Goal: Information Seeking & Learning: Learn about a topic

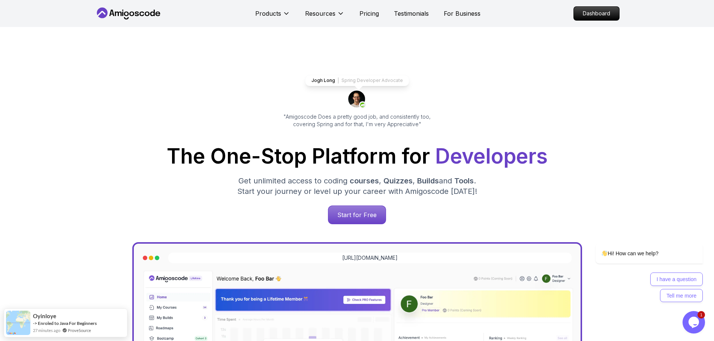
click at [598, 17] on p "Dashboard" at bounding box center [596, 13] width 43 height 13
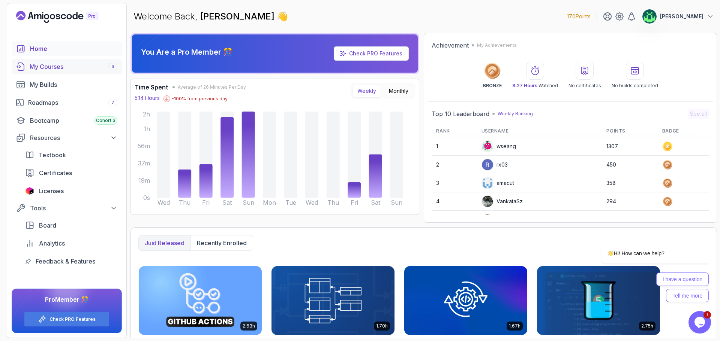
click at [73, 64] on div "My Courses 3" at bounding box center [74, 66] width 88 height 9
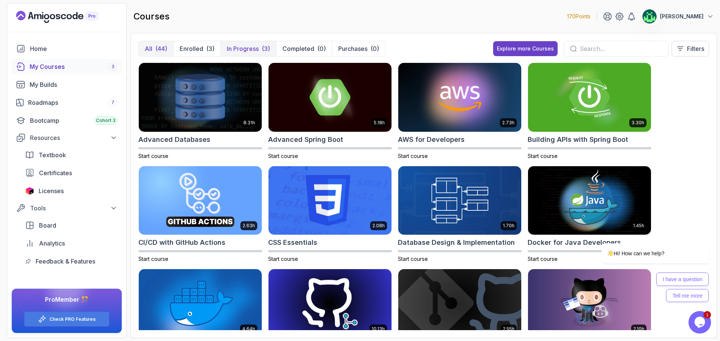
click at [239, 47] on p "In Progress" at bounding box center [243, 48] width 32 height 9
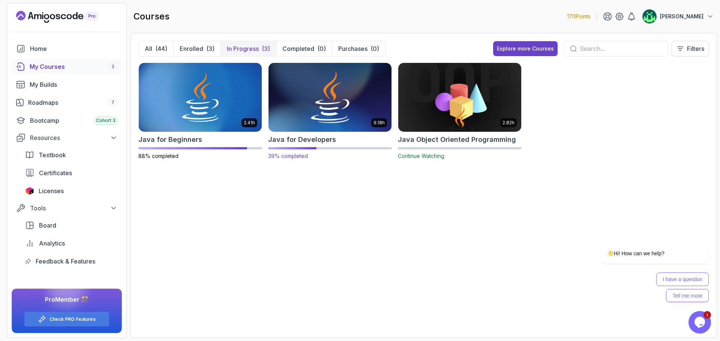
click at [339, 118] on img at bounding box center [329, 97] width 129 height 72
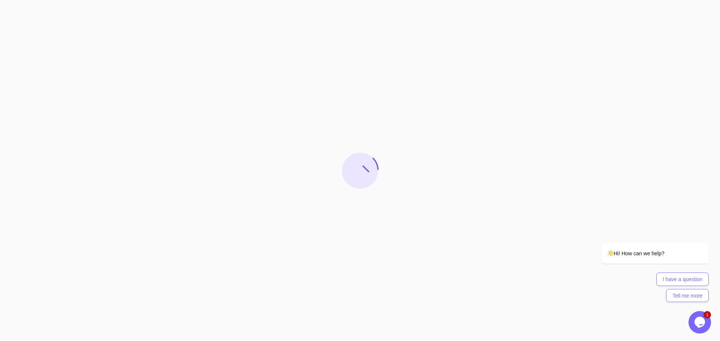
click at [703, 332] on button "Opens Chat This icon Opens the chat window." at bounding box center [699, 322] width 22 height 22
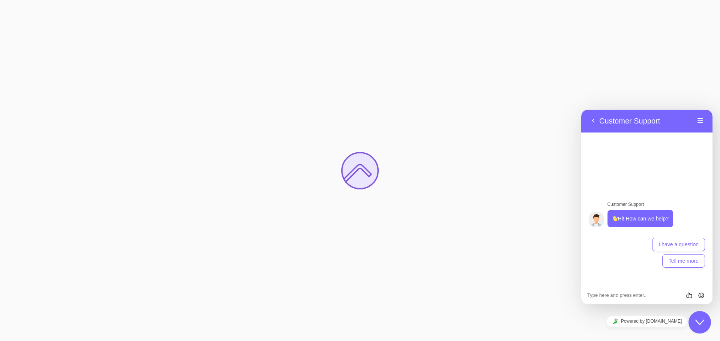
click at [701, 327] on icon "Close Chat This icon closes the chat window." at bounding box center [699, 322] width 9 height 9
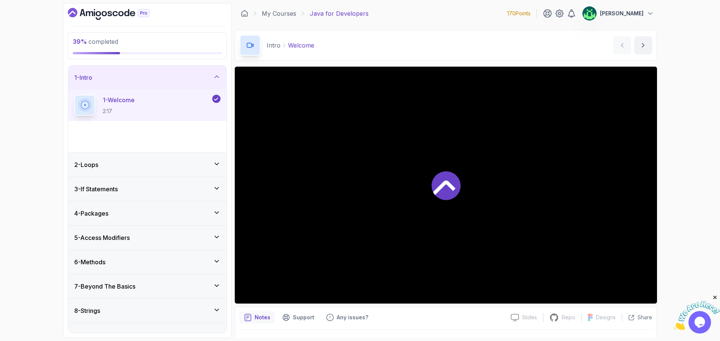
click at [714, 298] on icon "Close" at bounding box center [714, 298] width 7 height 7
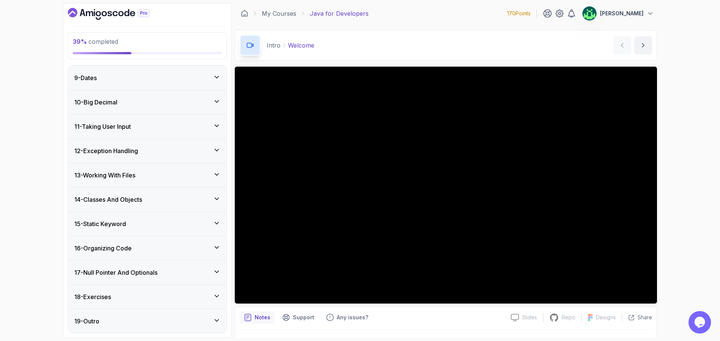
scroll to position [258, 0]
click at [151, 248] on div "16 - Organizing Code" at bounding box center [147, 248] width 146 height 9
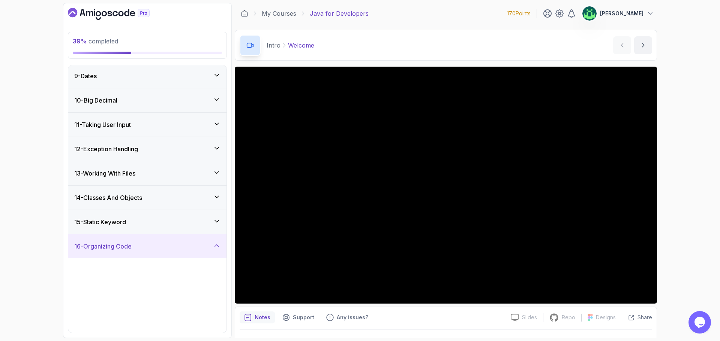
scroll to position [195, 0]
click at [148, 245] on div "16 - Organizing Code" at bounding box center [147, 247] width 146 height 9
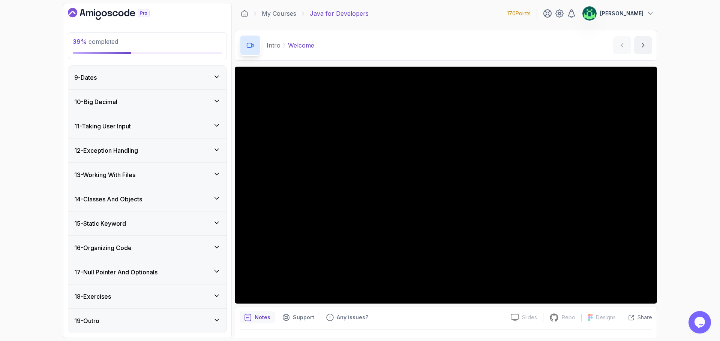
click at [159, 152] on div "12 - Exception Handling" at bounding box center [147, 150] width 146 height 9
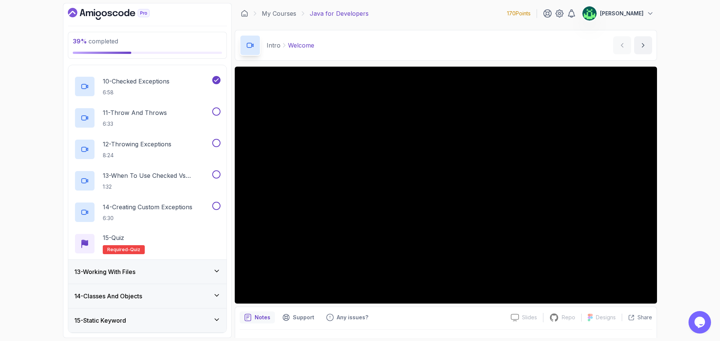
scroll to position [532, 0]
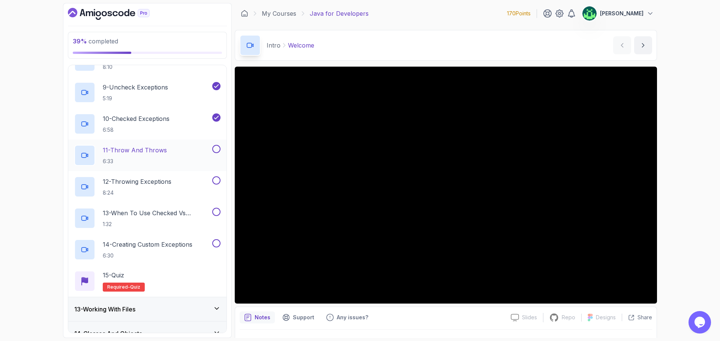
click at [172, 151] on div "11 - Throw And Throws 6:33" at bounding box center [142, 155] width 136 height 21
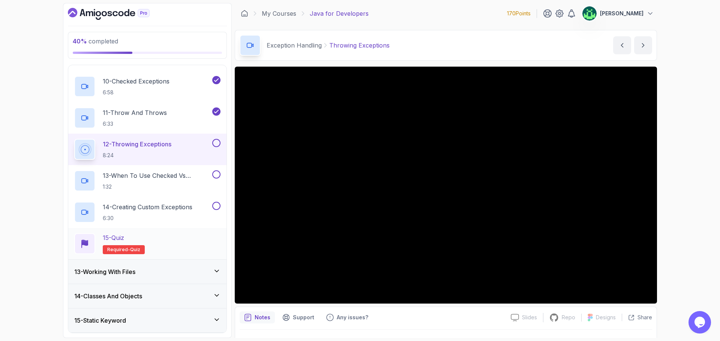
scroll to position [607, 0]
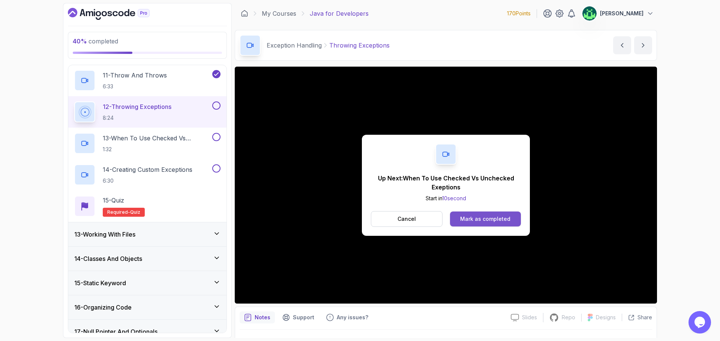
click at [497, 217] on div "Mark as completed" at bounding box center [485, 219] width 50 height 7
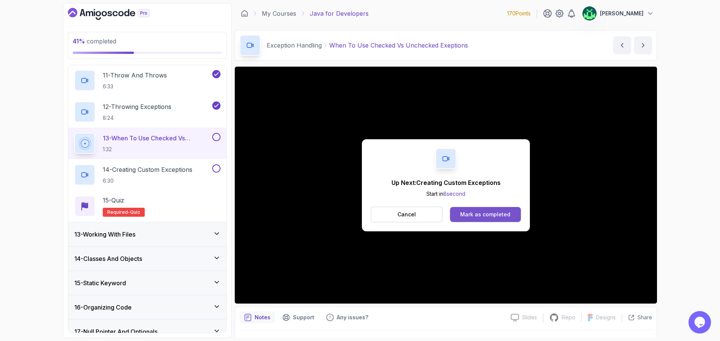
click at [489, 212] on div "Mark as completed" at bounding box center [485, 214] width 50 height 7
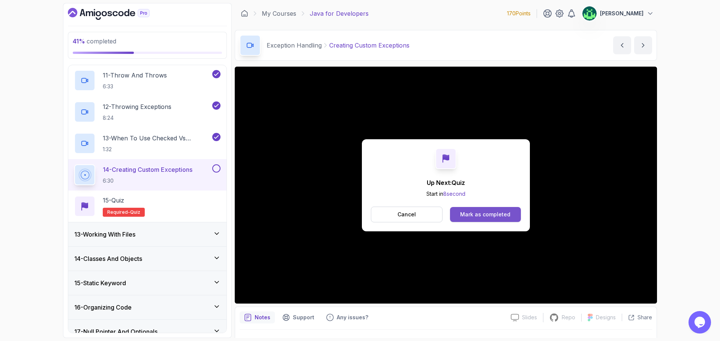
click at [494, 214] on div "Mark as completed" at bounding box center [485, 214] width 50 height 7
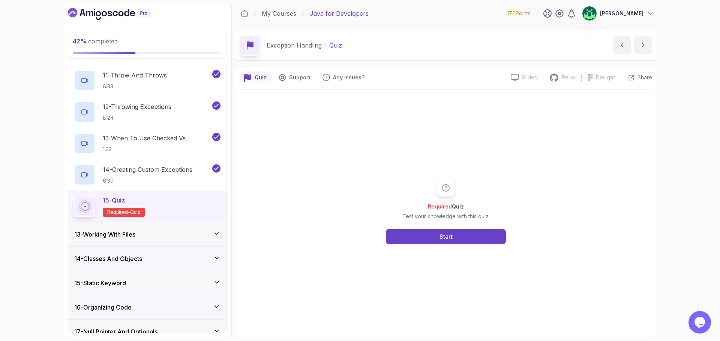
click at [181, 238] on div "13 - Working With Files" at bounding box center [147, 234] width 146 height 9
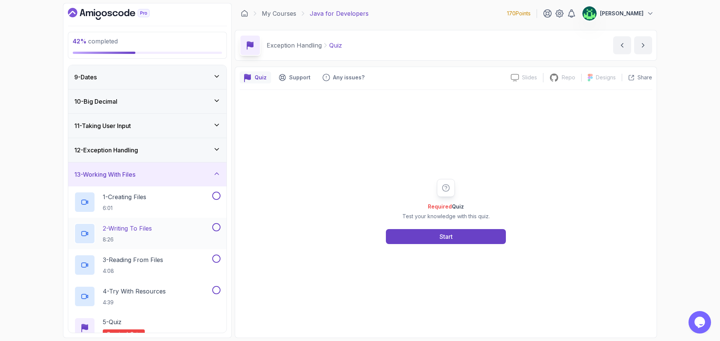
scroll to position [232, 0]
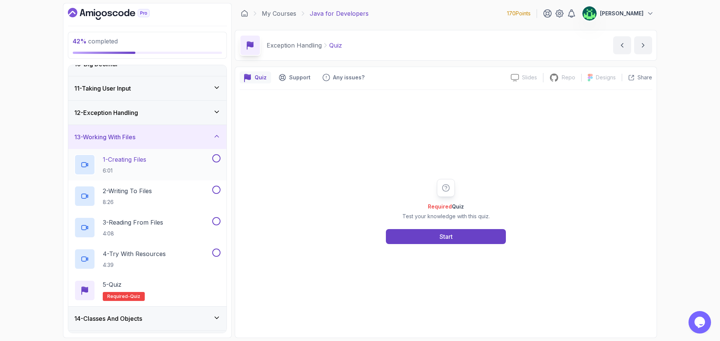
click at [169, 162] on div "1 - Creating Files 6:01" at bounding box center [142, 164] width 136 height 21
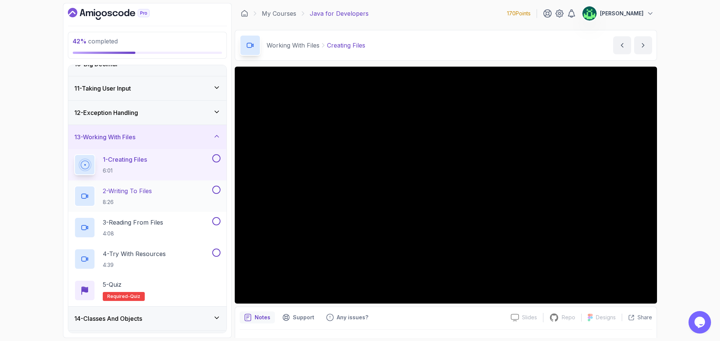
click at [138, 199] on p "8:26" at bounding box center [127, 202] width 49 height 7
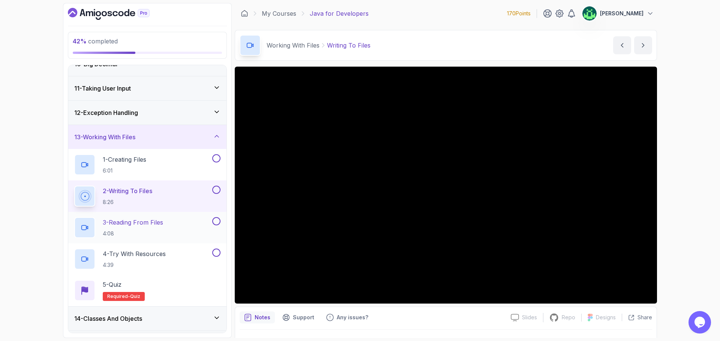
click at [148, 228] on h2 "3 - Reading From Files 4:08" at bounding box center [133, 227] width 60 height 19
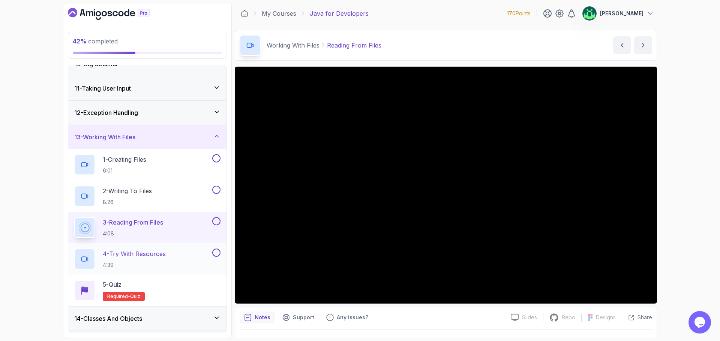
click at [162, 253] on p "4 - Try With Resources" at bounding box center [134, 254] width 63 height 9
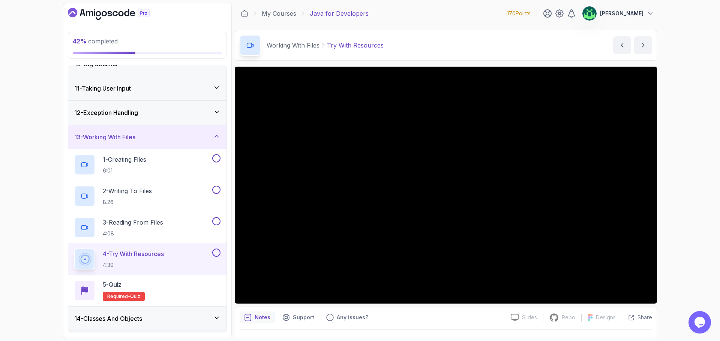
click at [180, 138] on div "13 - Working With Files" at bounding box center [147, 137] width 146 height 9
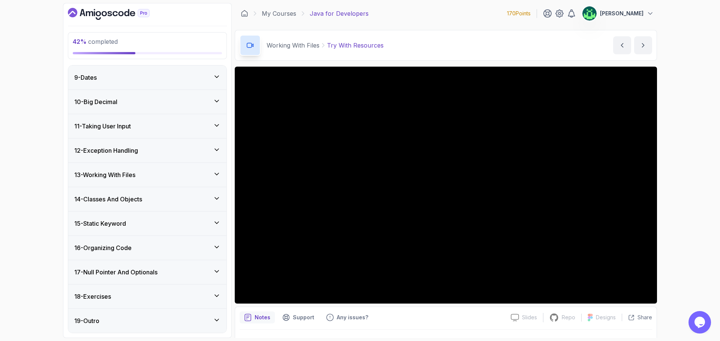
scroll to position [195, 0]
click at [159, 204] on div "14 - Classes And Objects" at bounding box center [147, 199] width 158 height 24
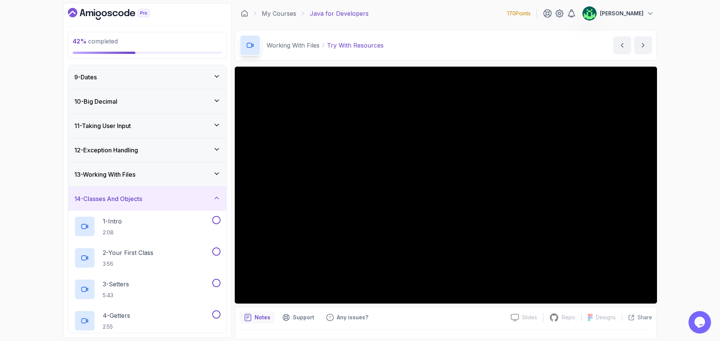
click at [190, 177] on div "13 - Working With Files" at bounding box center [147, 174] width 146 height 9
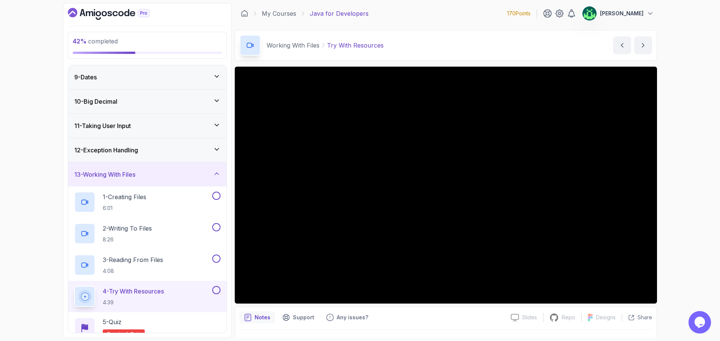
click at [185, 180] on div "13 - Working With Files" at bounding box center [147, 175] width 158 height 24
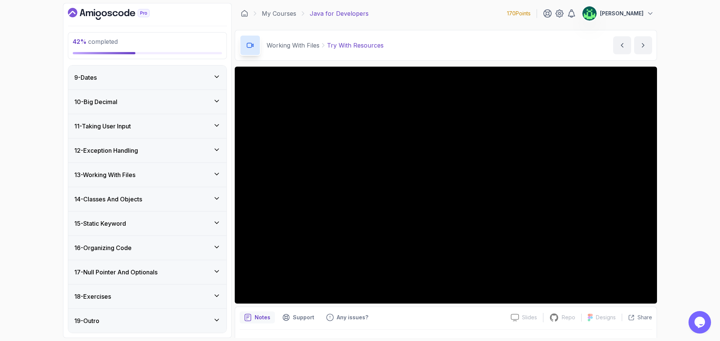
click at [195, 204] on div "14 - Classes And Objects" at bounding box center [147, 199] width 146 height 9
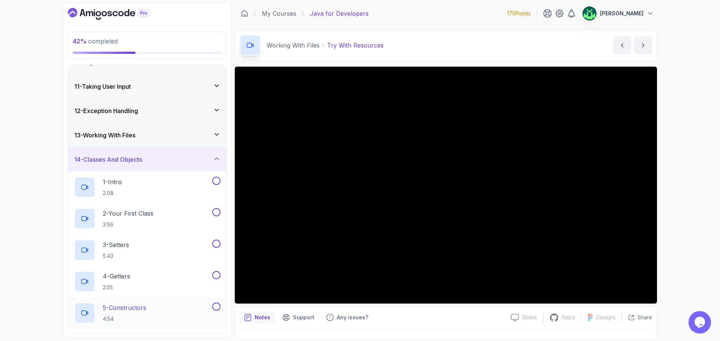
scroll to position [232, 0]
click at [170, 160] on div "14 - Classes And Objects" at bounding box center [147, 161] width 146 height 9
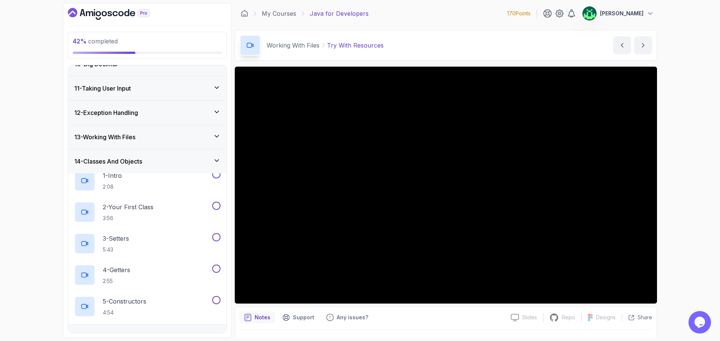
scroll to position [195, 0]
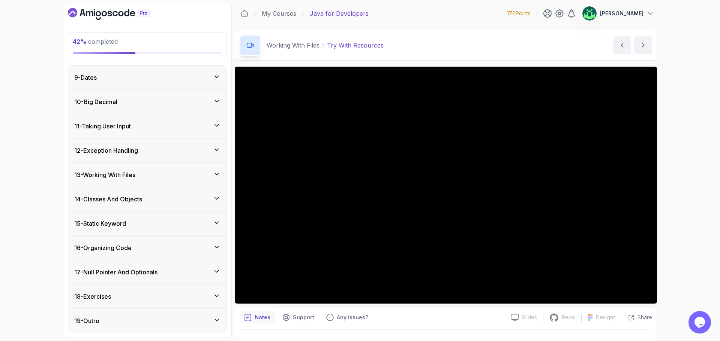
click at [170, 229] on div "15 - Static Keyword" at bounding box center [147, 224] width 158 height 24
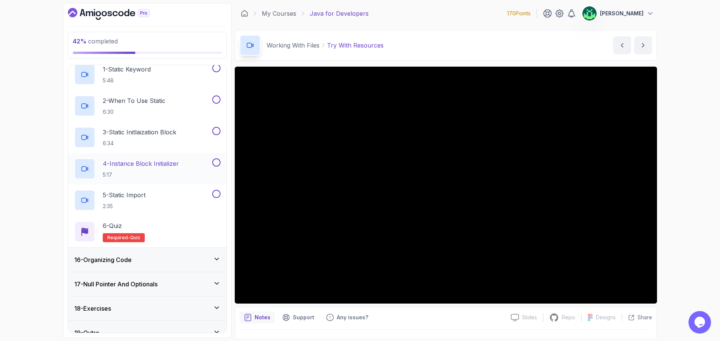
scroll to position [382, 0]
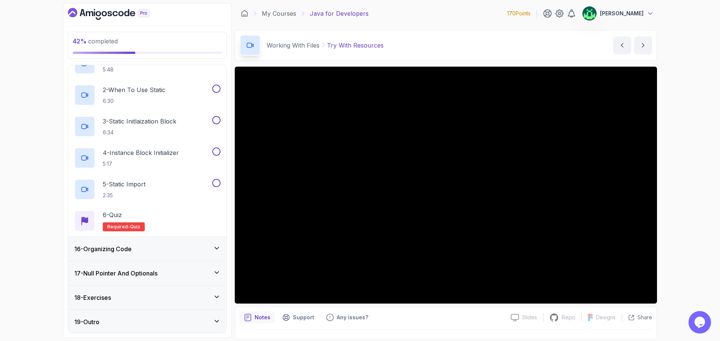
click at [179, 247] on div "16 - Organizing Code" at bounding box center [147, 249] width 146 height 9
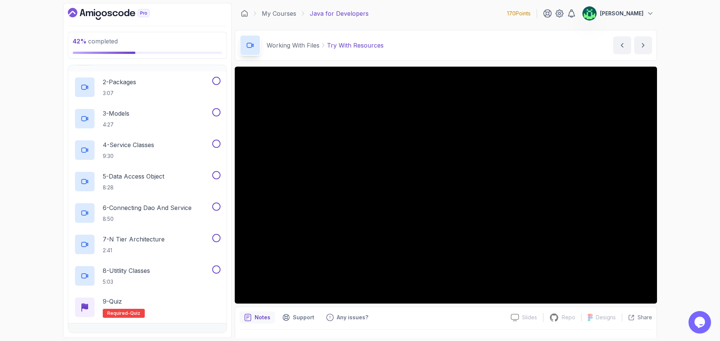
scroll to position [307, 0]
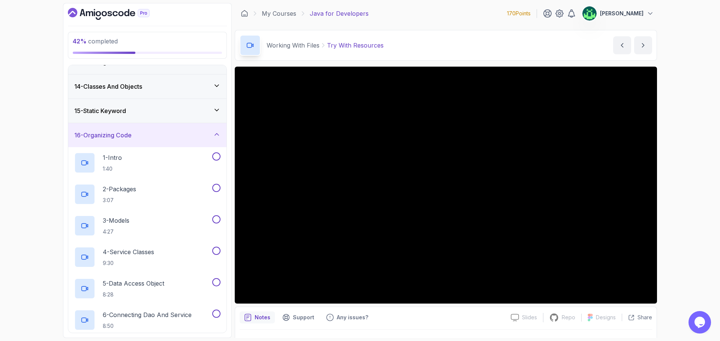
click at [174, 135] on div "16 - Organizing Code" at bounding box center [147, 135] width 146 height 9
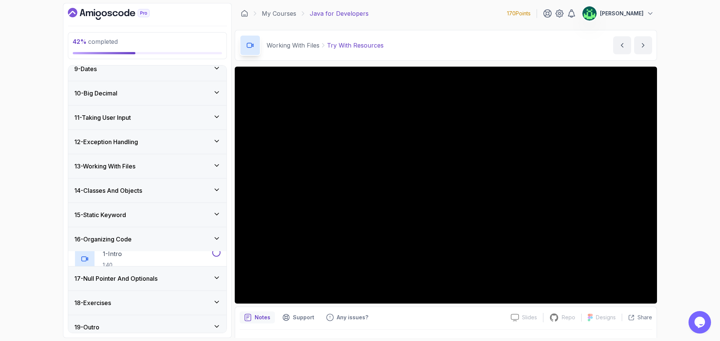
scroll to position [195, 0]
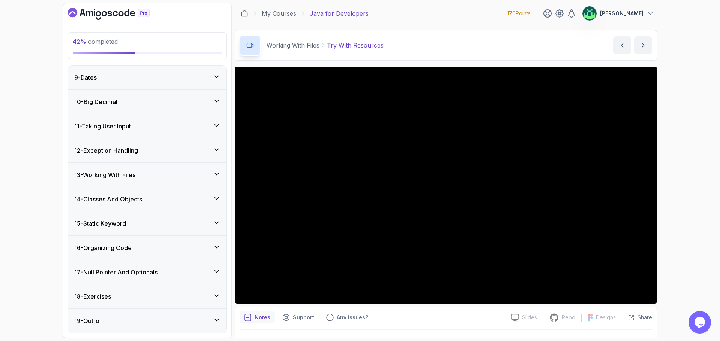
click at [177, 274] on div "17 - Null Pointer And Optionals" at bounding box center [147, 272] width 146 height 9
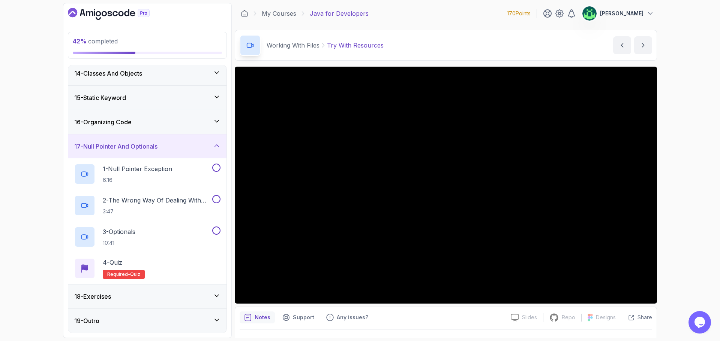
scroll to position [208, 0]
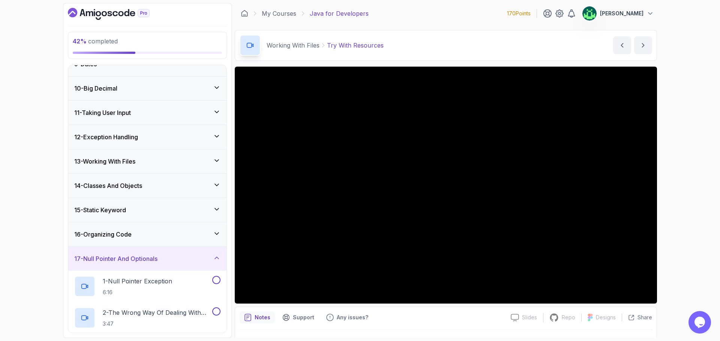
click at [190, 260] on div "17 - Null Pointer And Optionals" at bounding box center [147, 258] width 146 height 9
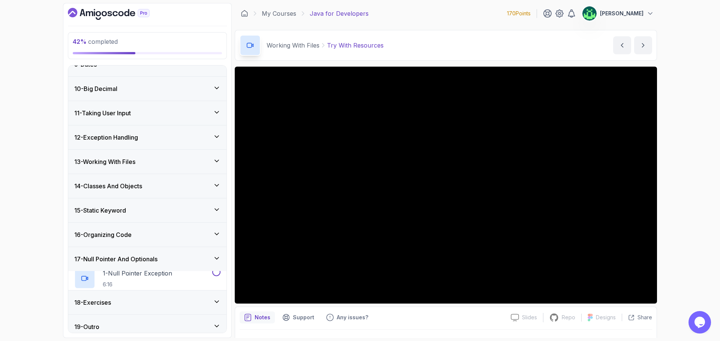
scroll to position [195, 0]
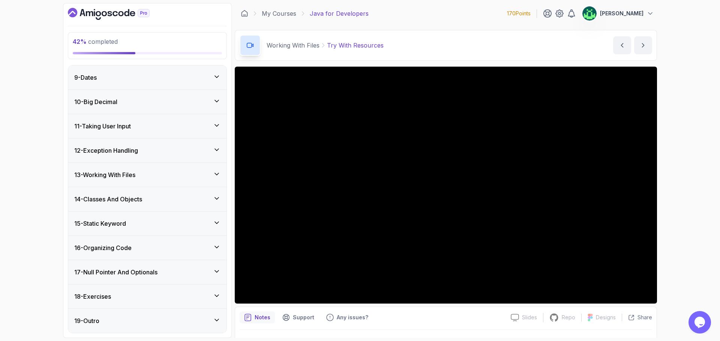
click at [170, 250] on div "16 - Organizing Code" at bounding box center [147, 248] width 146 height 9
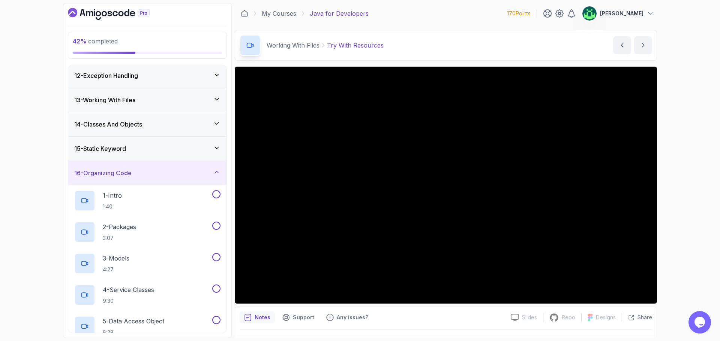
scroll to position [270, 0]
